Goal: Transaction & Acquisition: Purchase product/service

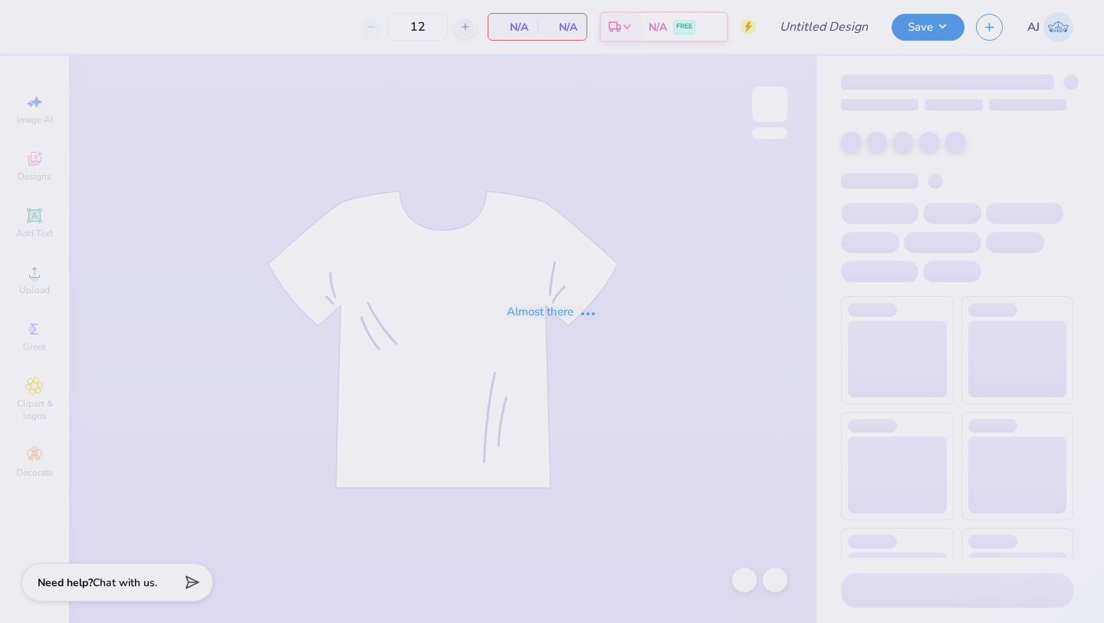
type input "Pi Phi dads weekend"
type input "30"
type input "Pi Phi dads weekend"
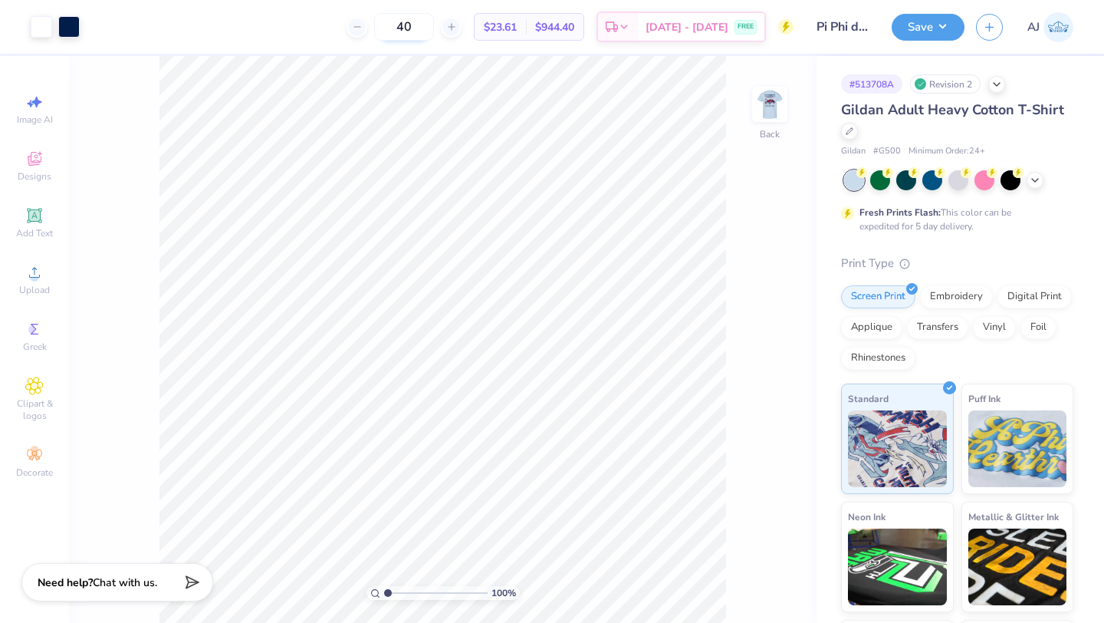
click at [430, 22] on input "40" at bounding box center [404, 27] width 60 height 28
type input "4"
click at [430, 32] on input "30" at bounding box center [404, 27] width 60 height 28
type input "3"
drag, startPoint x: 438, startPoint y: 26, endPoint x: 334, endPoint y: 26, distance: 104.3
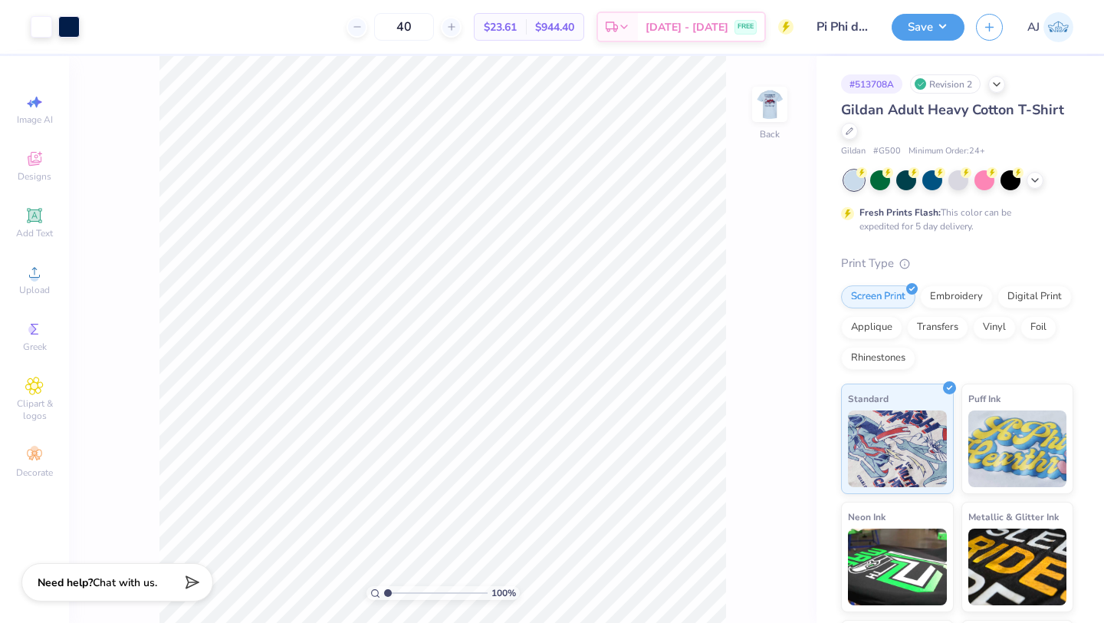
click at [334, 26] on div "40 $23.61 Per Item $944.40 Total Est. Delivery Sep 14 - 17 FREE" at bounding box center [442, 27] width 702 height 54
type input "5"
click at [425, 28] on input "30" at bounding box center [404, 27] width 60 height 28
type input "40"
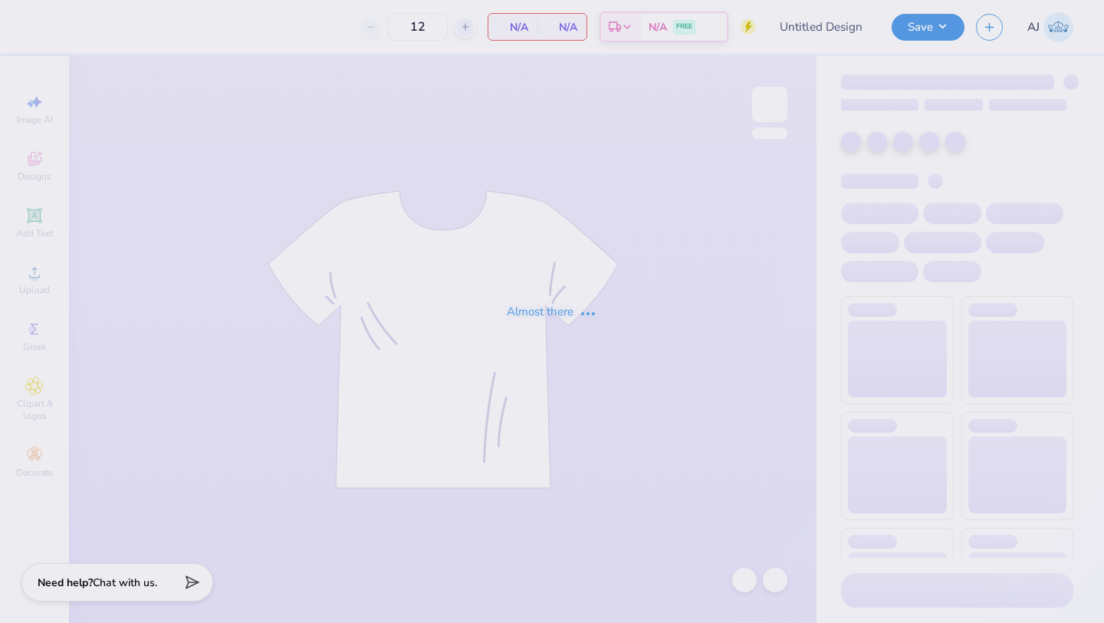
type input "Pi Phi dads weekend"
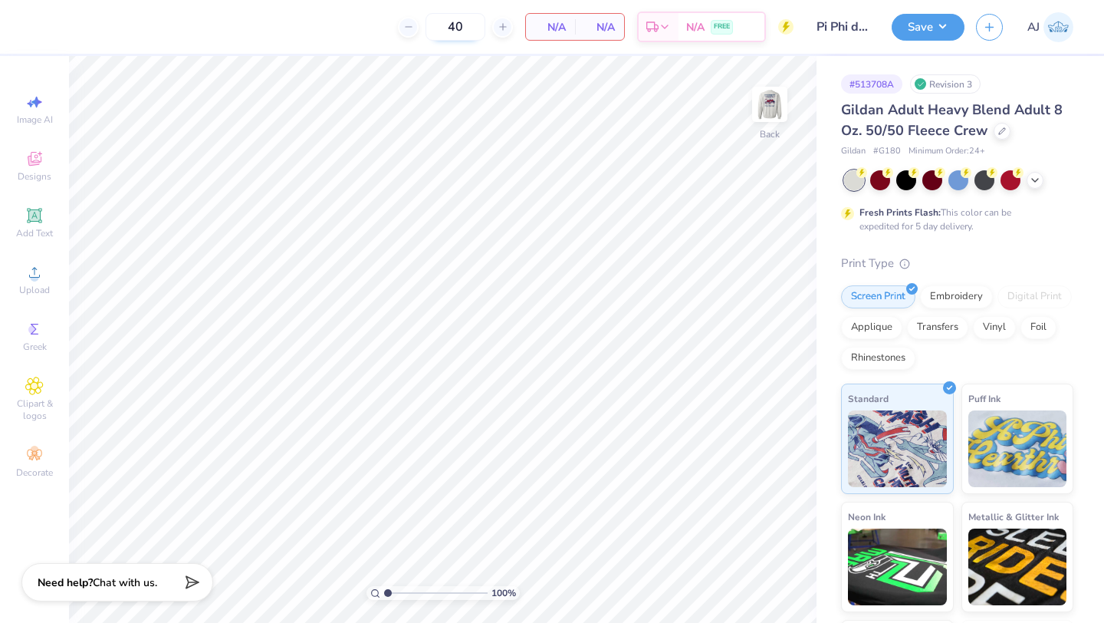
click at [475, 28] on input "40" at bounding box center [456, 27] width 60 height 28
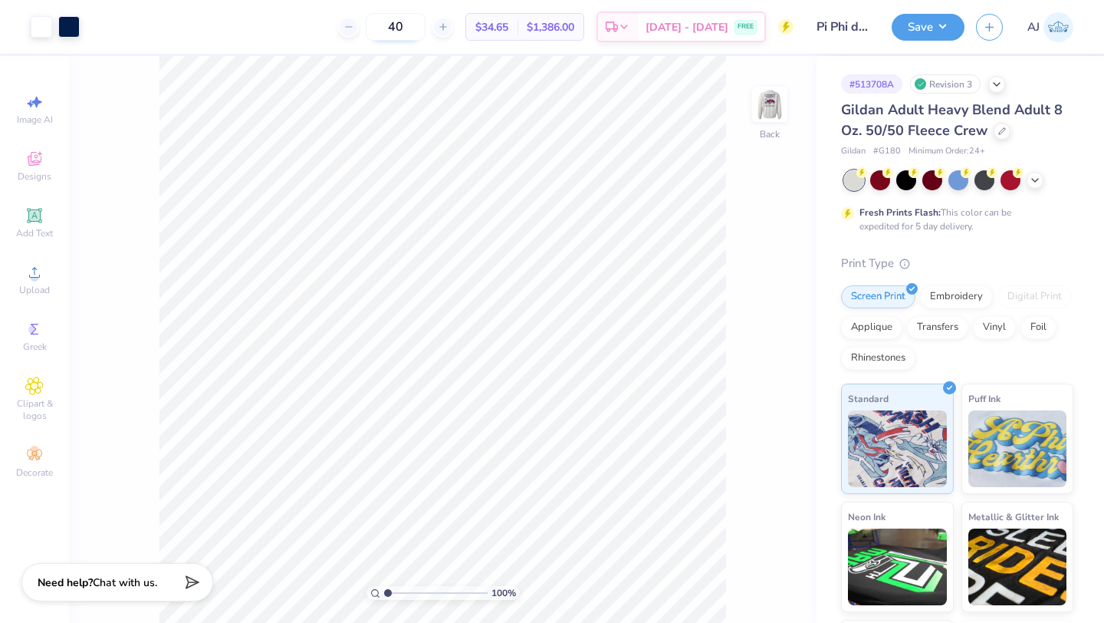
type input "4"
type input "3"
type input "4"
type input "50"
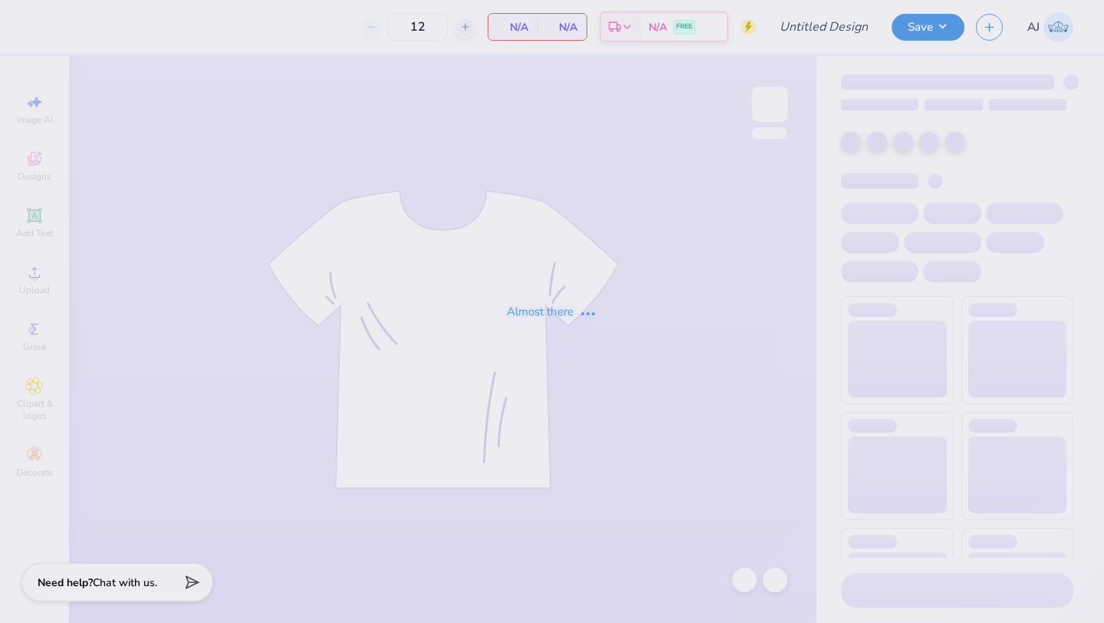
type input "Pi Phi dads weekend"
type input "40"
type input "Pi Phi dads weekend"
type input "40"
